Goal: Transaction & Acquisition: Purchase product/service

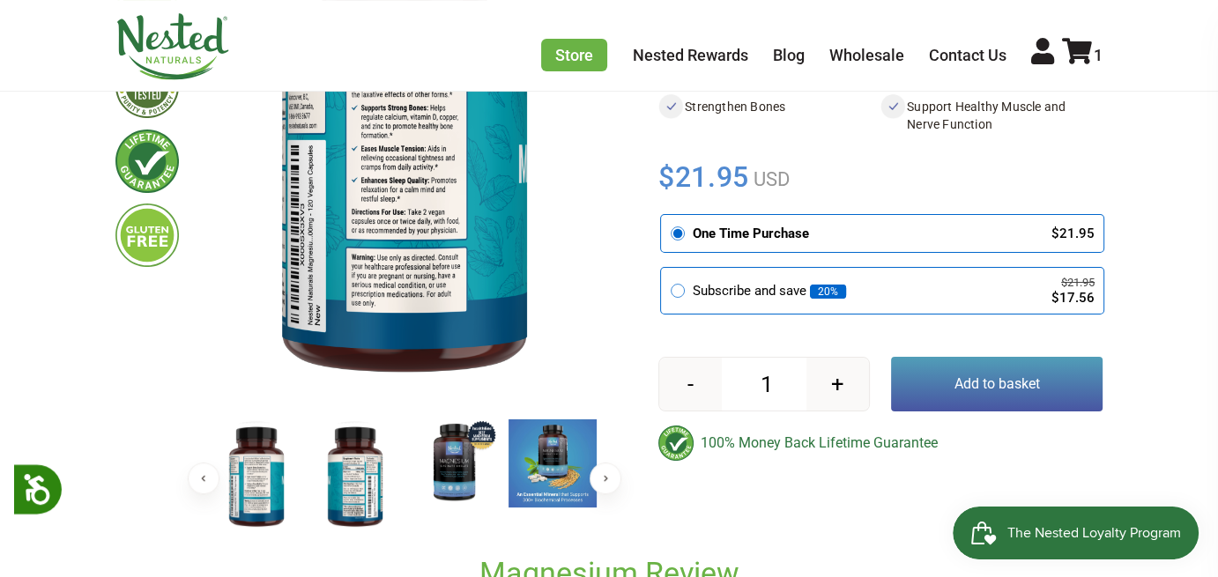
scroll to position [353, 0]
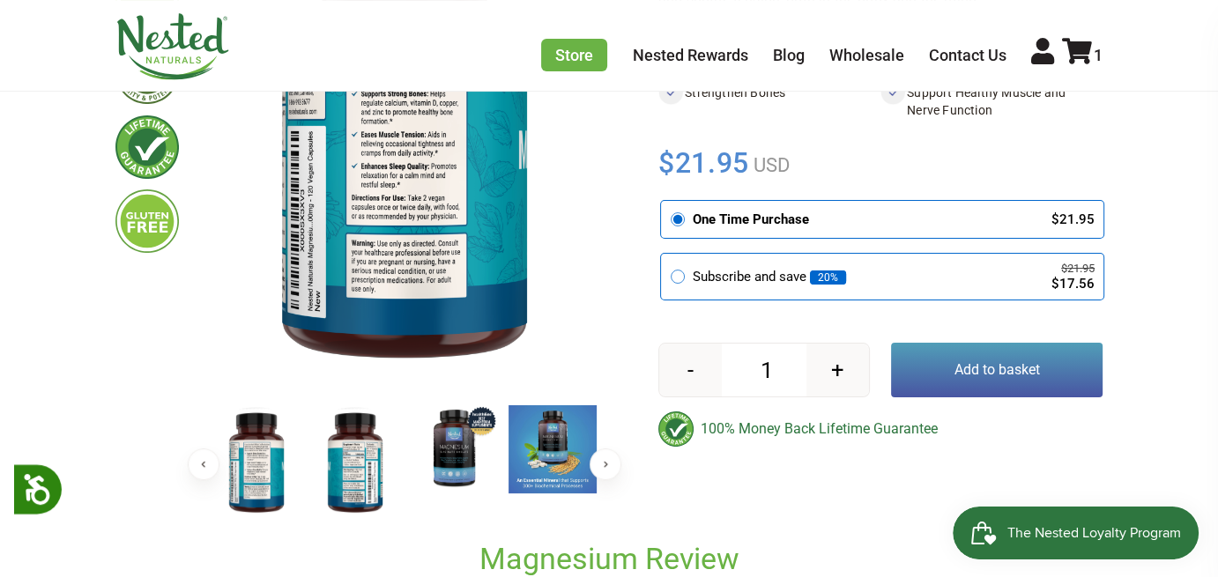
click at [361, 467] on img at bounding box center [355, 462] width 88 height 115
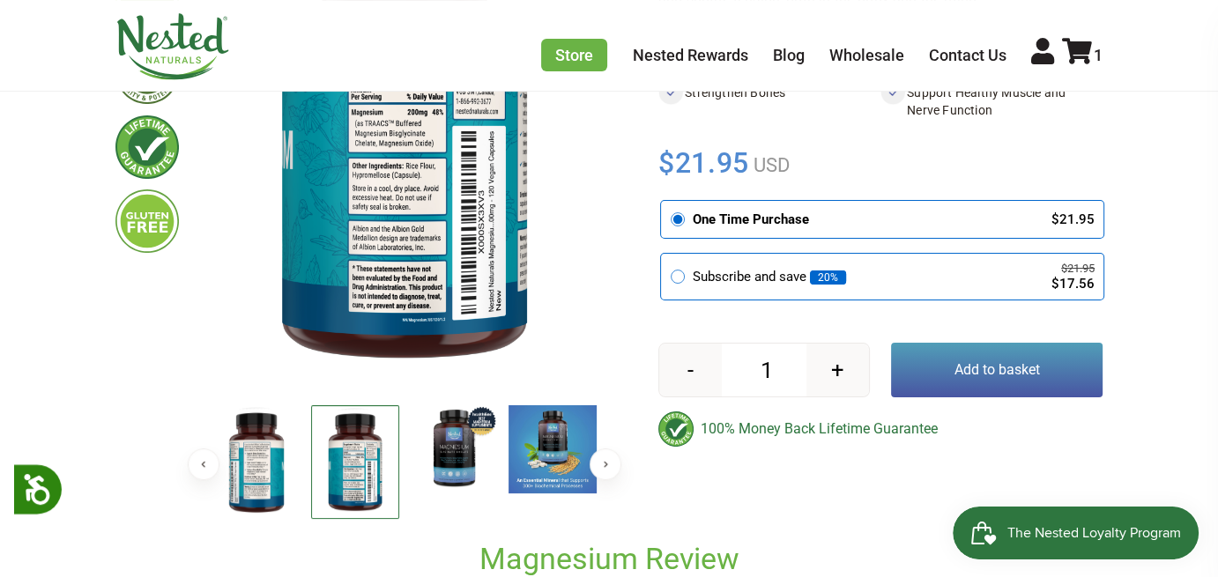
scroll to position [176, 0]
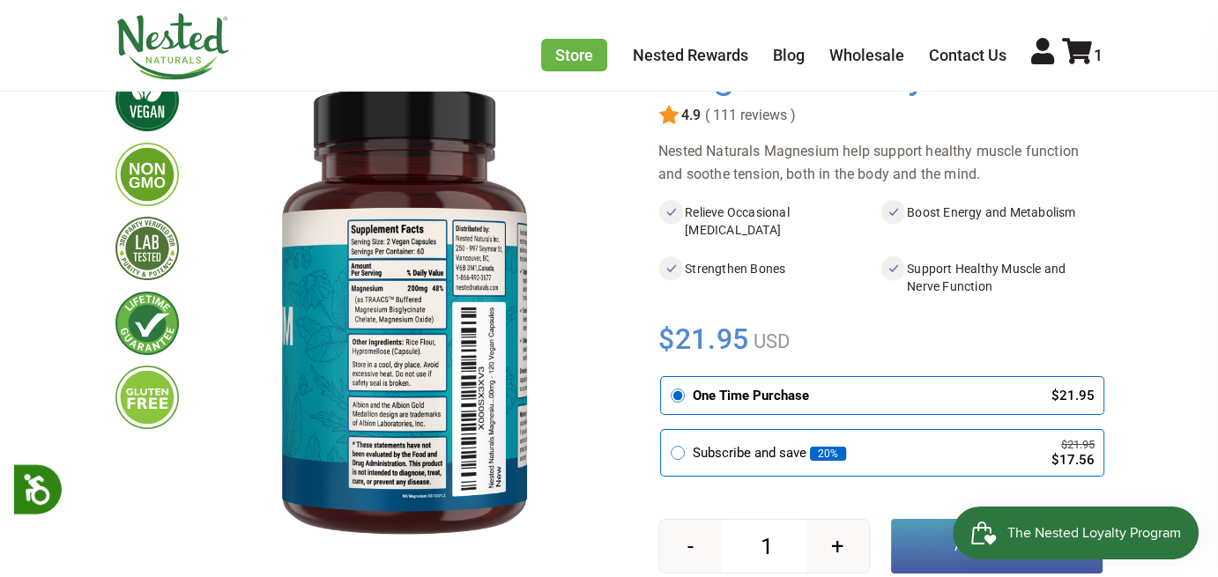
click at [397, 299] on img at bounding box center [404, 310] width 395 height 513
click at [399, 299] on img at bounding box center [404, 310] width 395 height 513
click at [399, 300] on img at bounding box center [404, 310] width 395 height 513
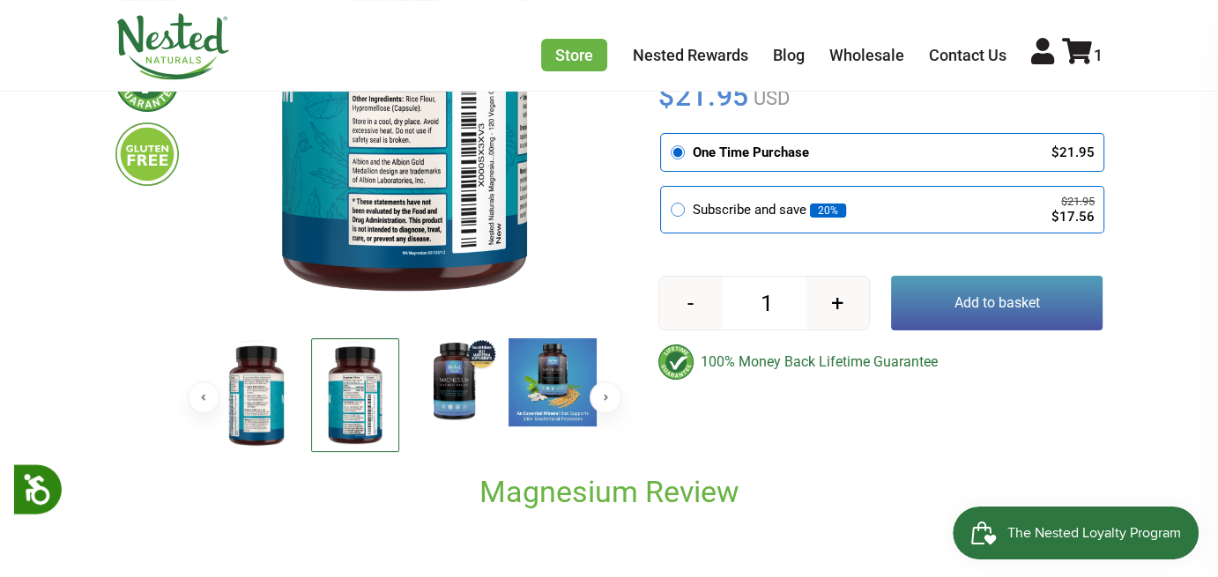
scroll to position [441, 0]
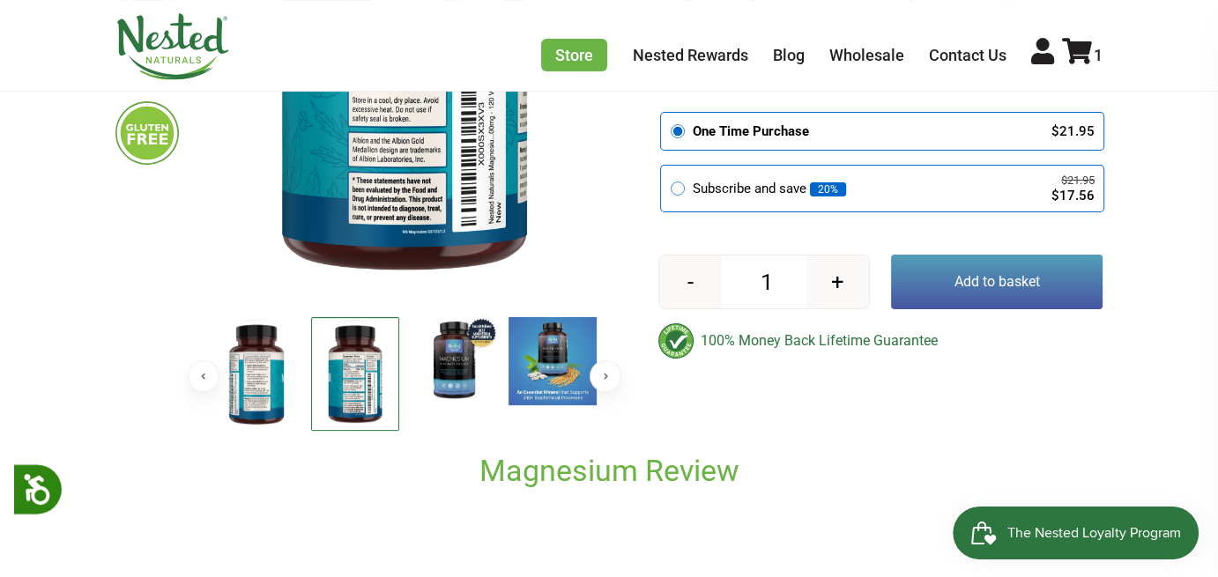
click at [251, 392] on img at bounding box center [256, 374] width 88 height 115
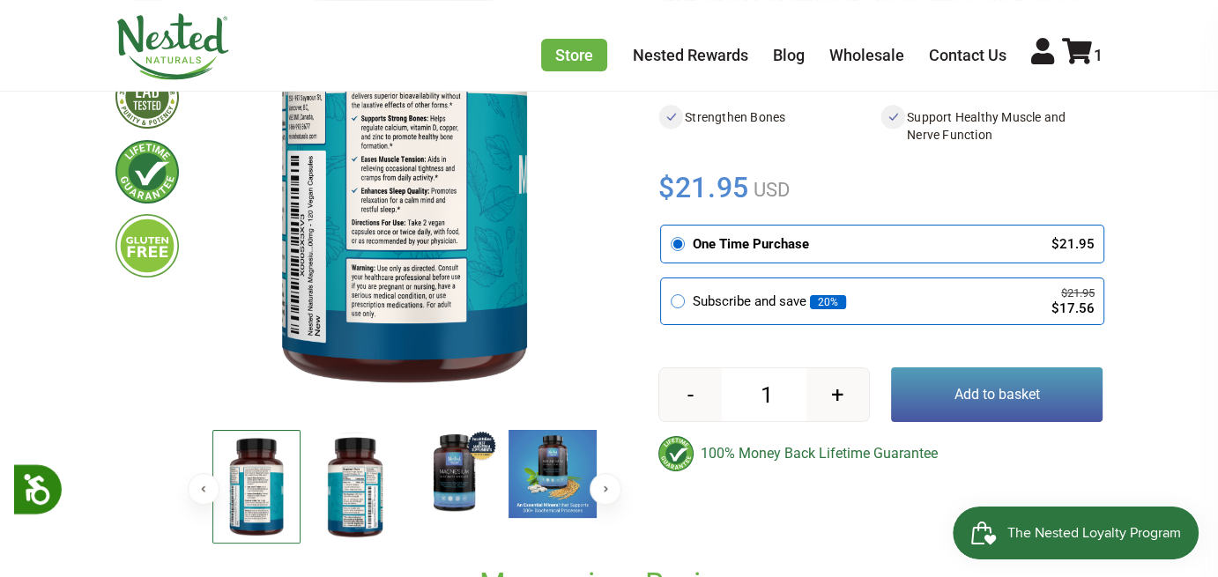
scroll to position [353, 0]
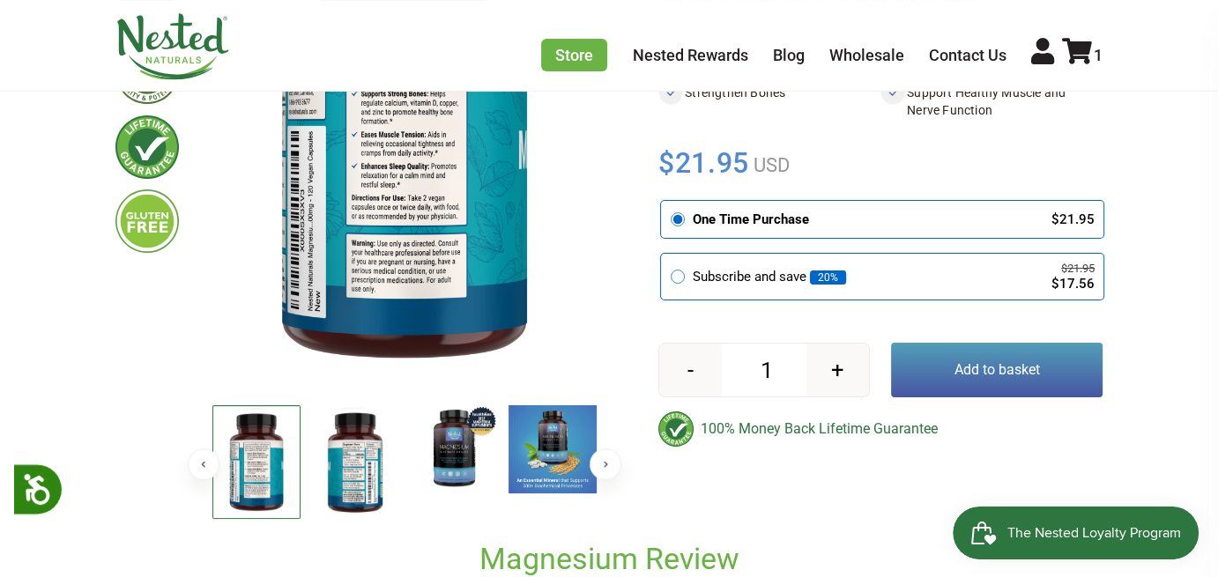
click at [458, 461] on img at bounding box center [454, 449] width 88 height 88
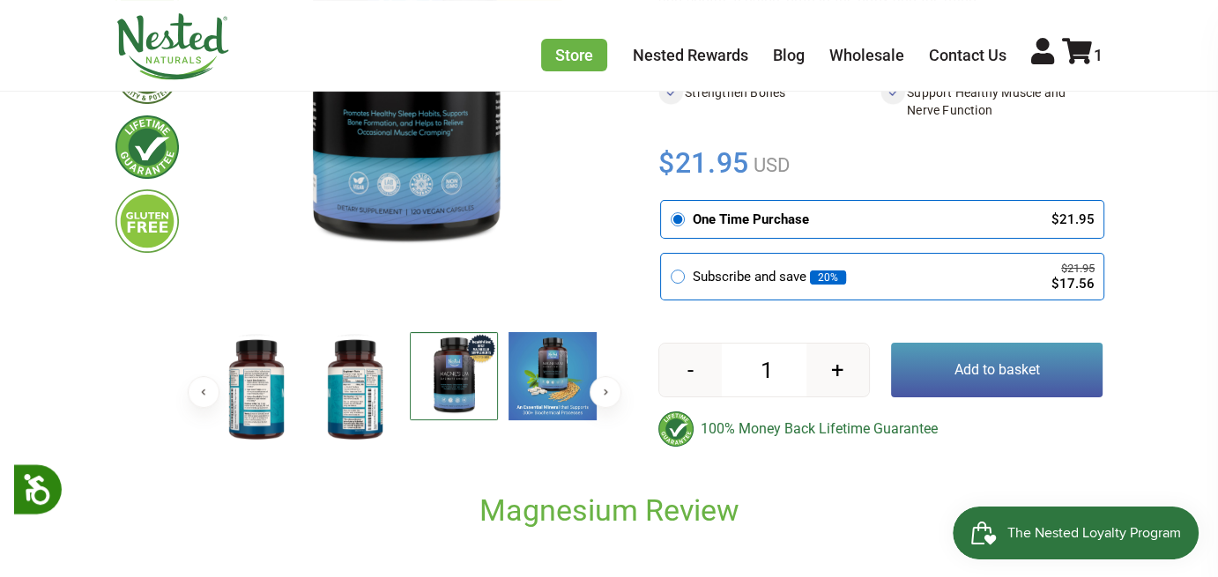
click at [980, 371] on button "Add to basket" at bounding box center [997, 370] width 212 height 55
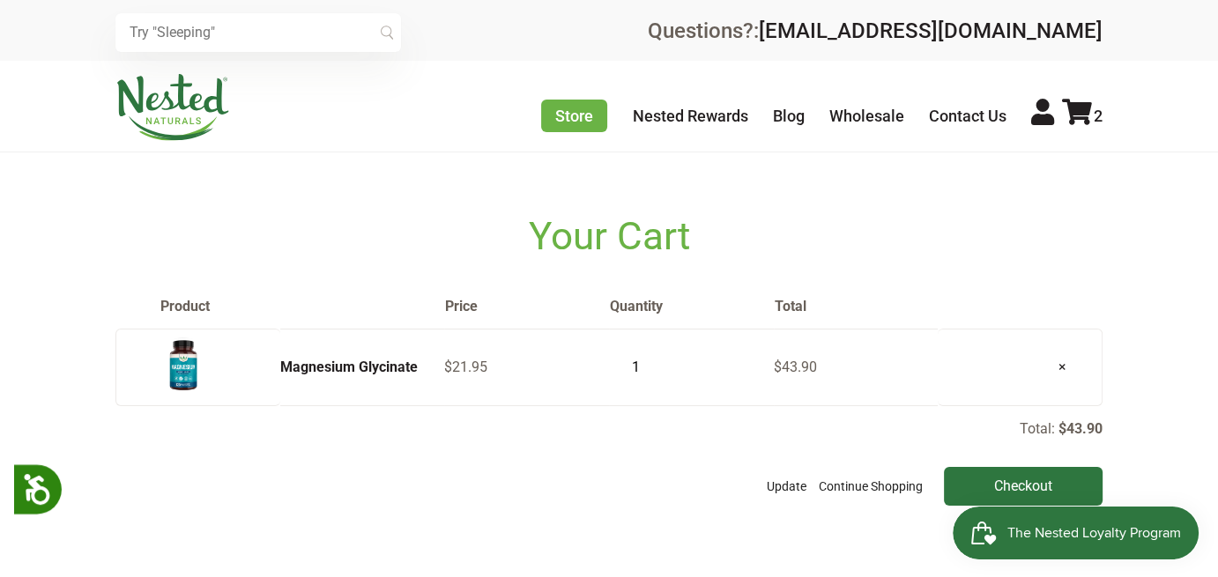
type input "1"
click at [645, 368] on input "1" at bounding box center [631, 367] width 44 height 25
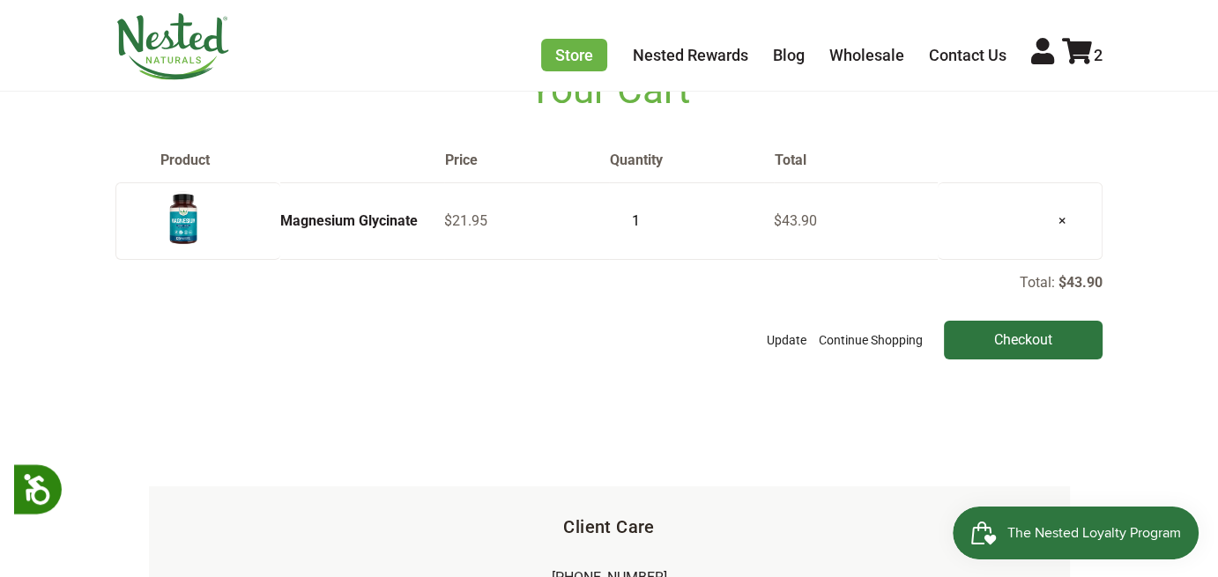
scroll to position [176, 0]
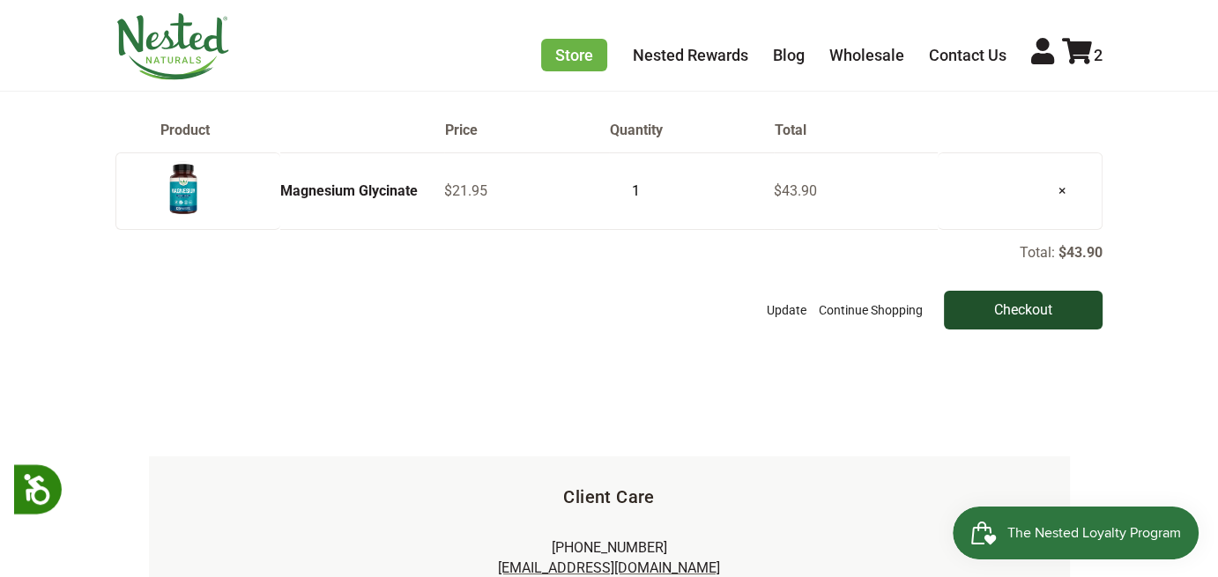
click at [970, 318] on input "Checkout" at bounding box center [1023, 310] width 159 height 39
